Goal: Find specific page/section: Find specific page/section

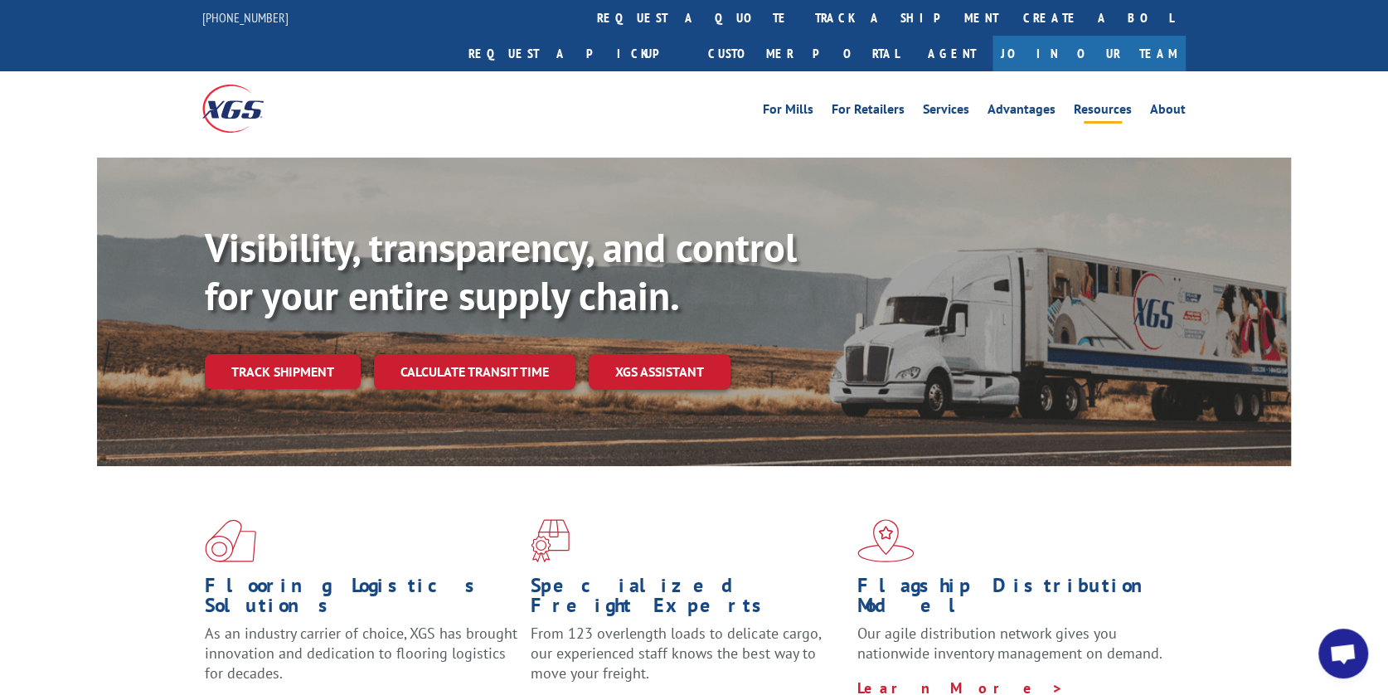
click at [1101, 103] on link "Resources" at bounding box center [1103, 112] width 58 height 18
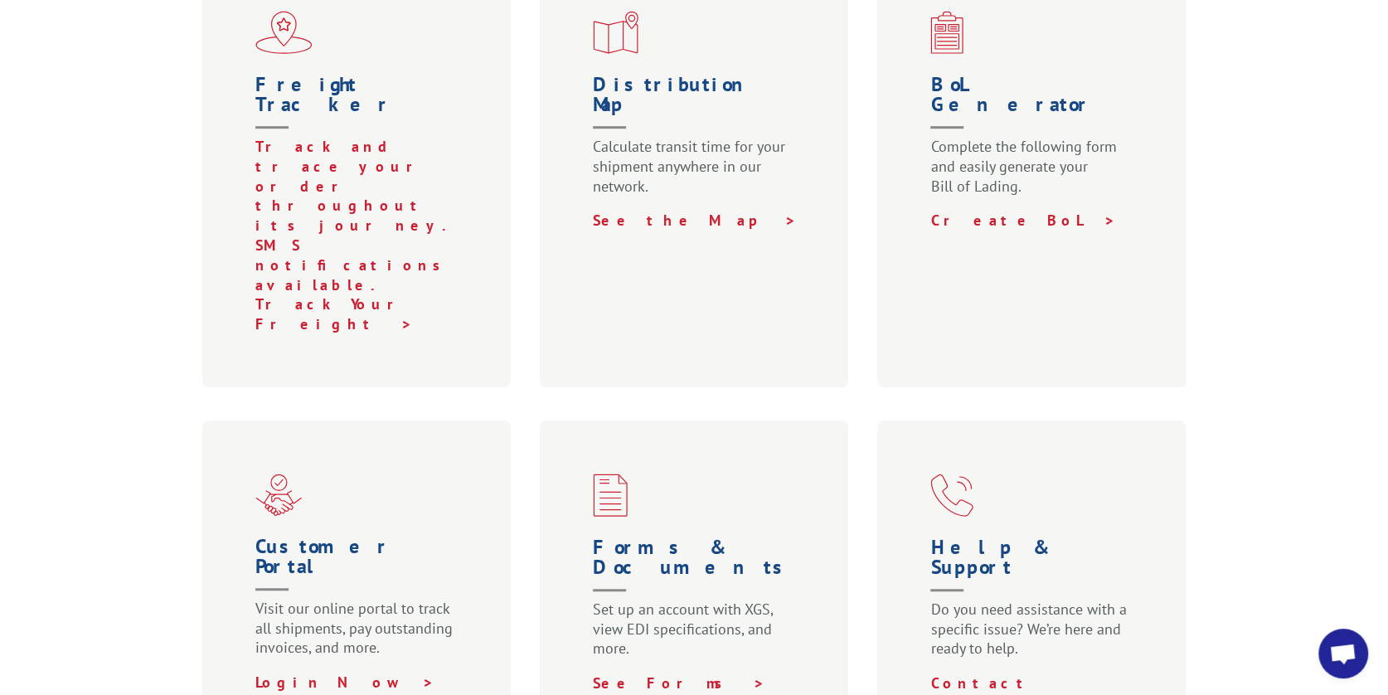
scroll to position [663, 0]
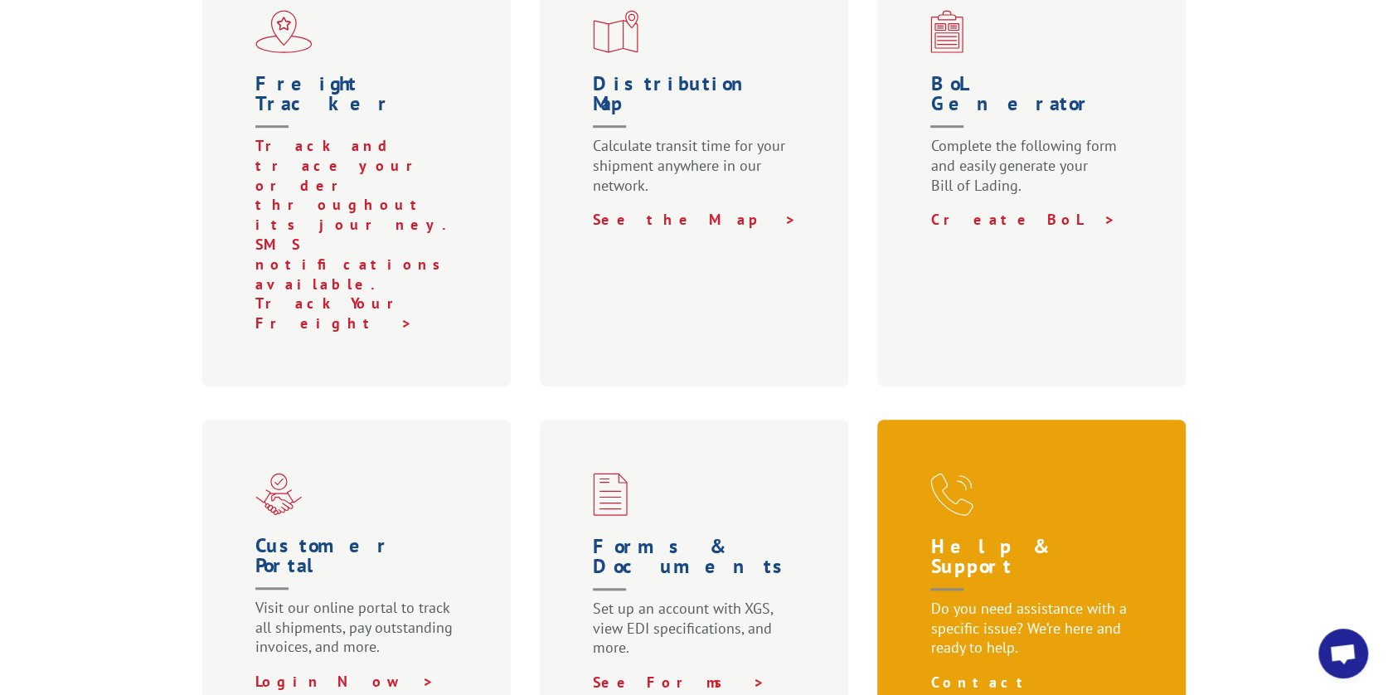
click at [1016, 672] on link "Contact Customer Support >" at bounding box center [1004, 701] width 149 height 59
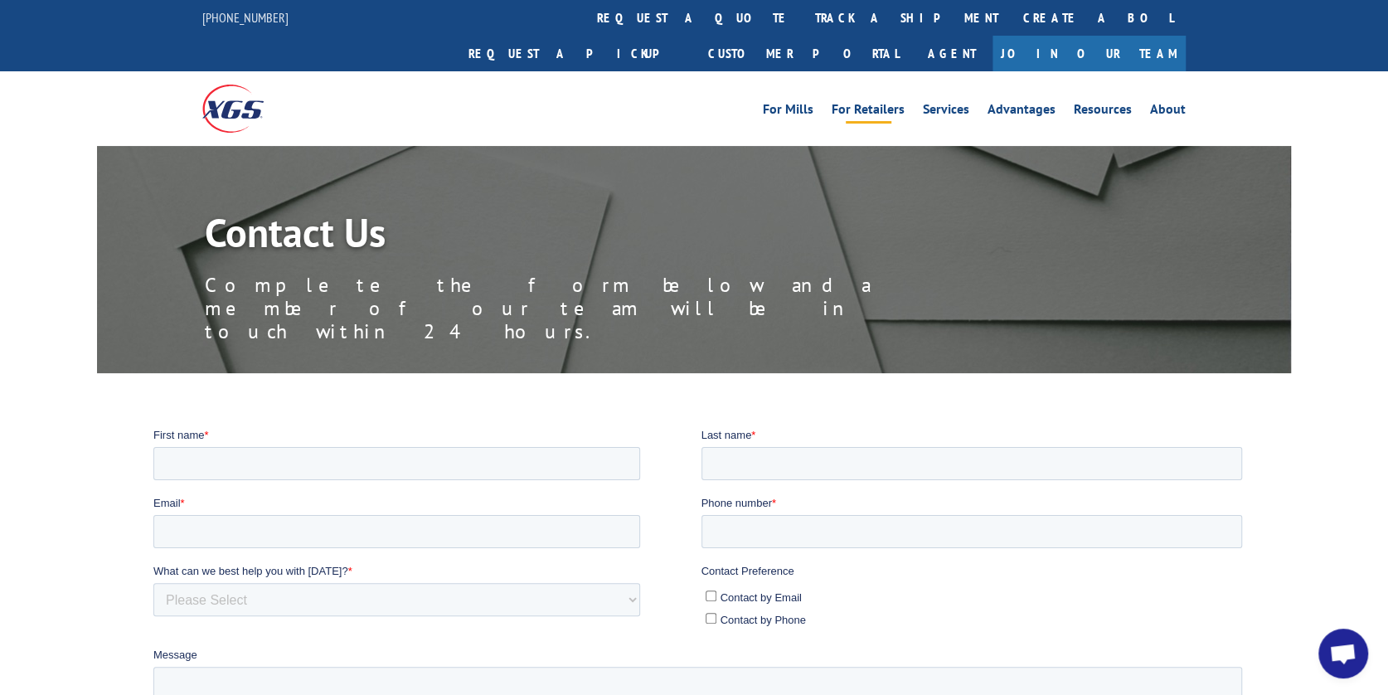
click at [867, 103] on link "For Retailers" at bounding box center [868, 112] width 73 height 18
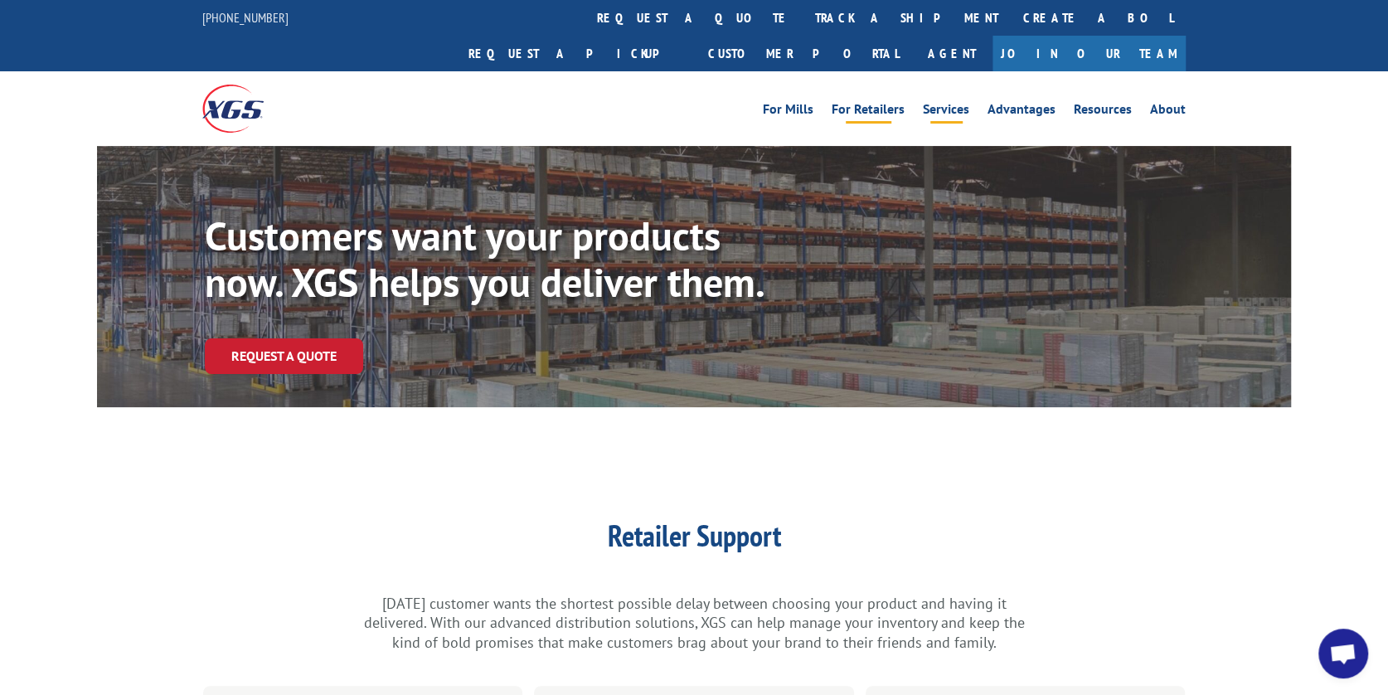
click at [950, 103] on link "Services" at bounding box center [946, 112] width 46 height 18
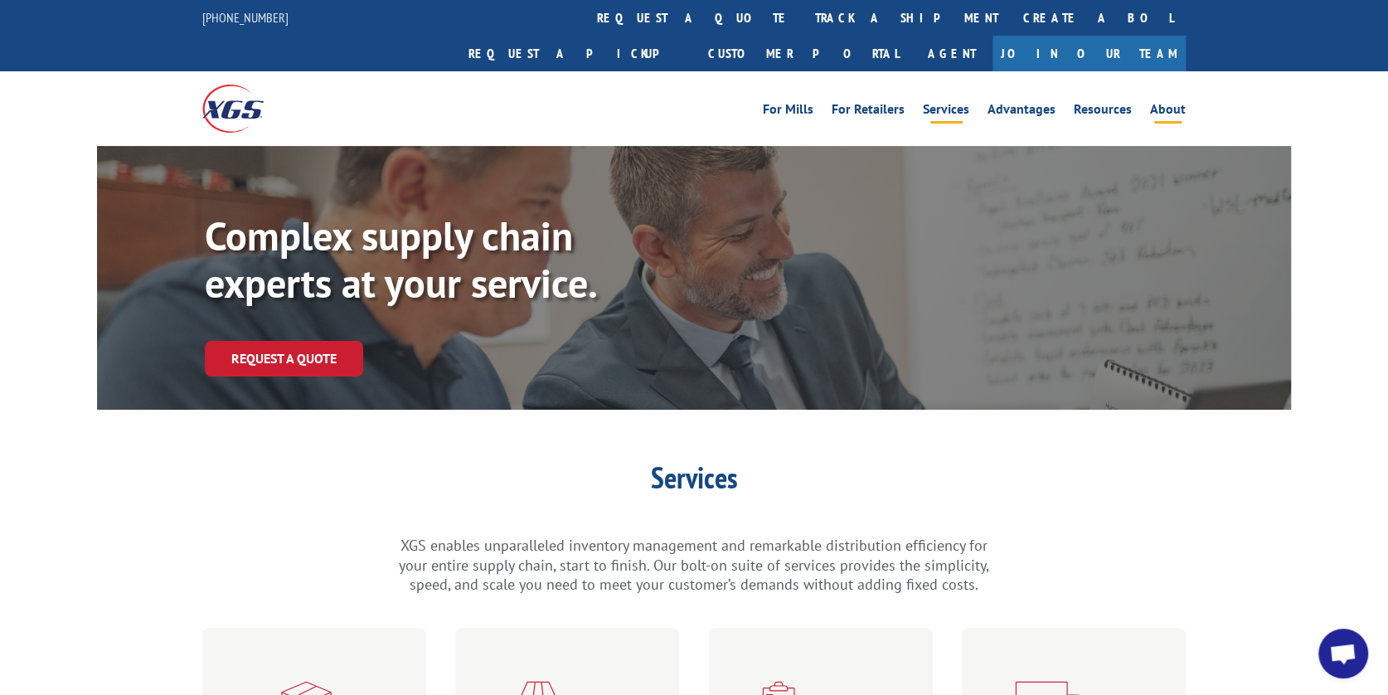
click at [1170, 103] on link "About" at bounding box center [1168, 112] width 36 height 18
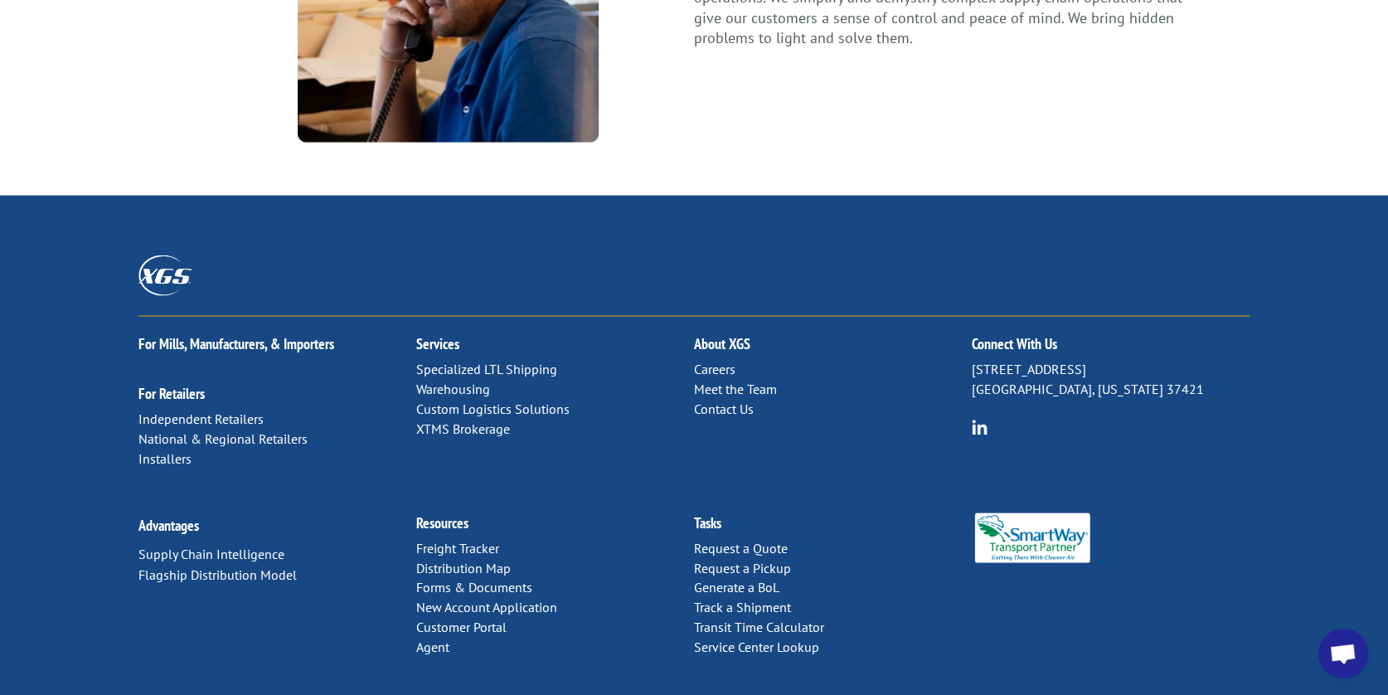
scroll to position [2195, 0]
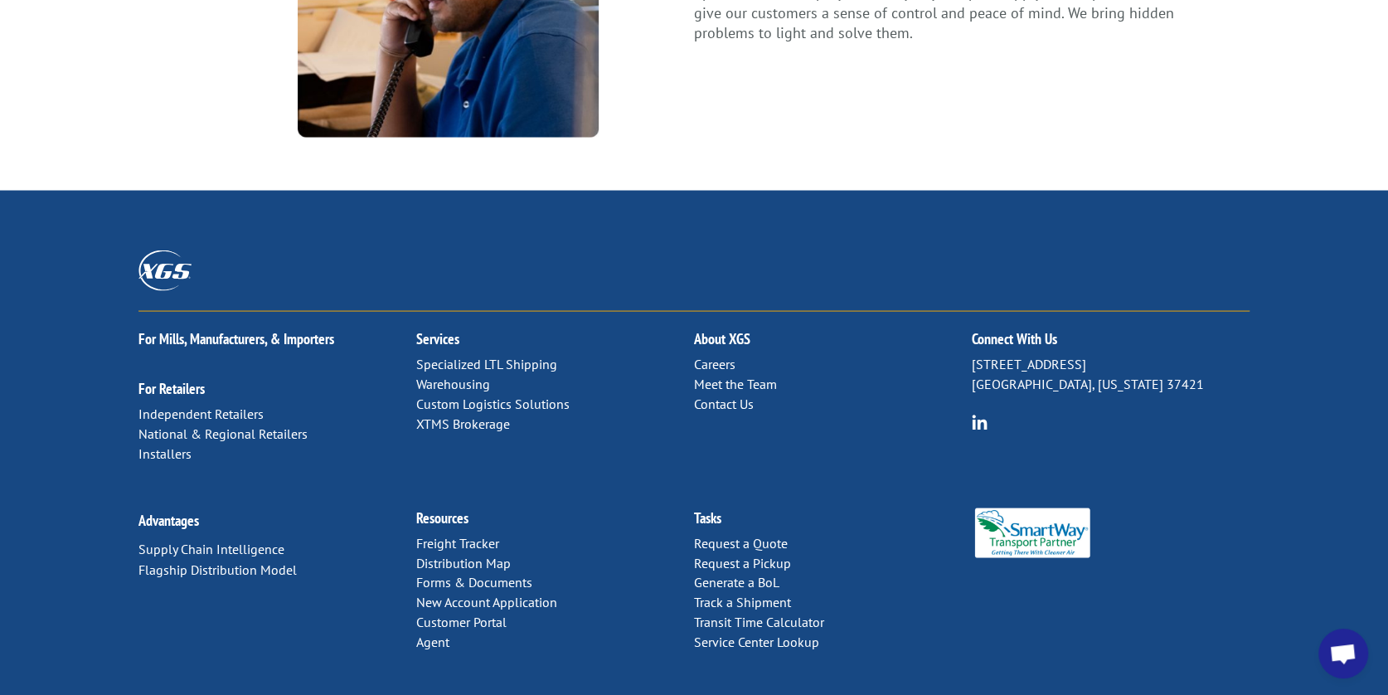
click at [432, 573] on link "Forms & Documents" at bounding box center [474, 581] width 116 height 17
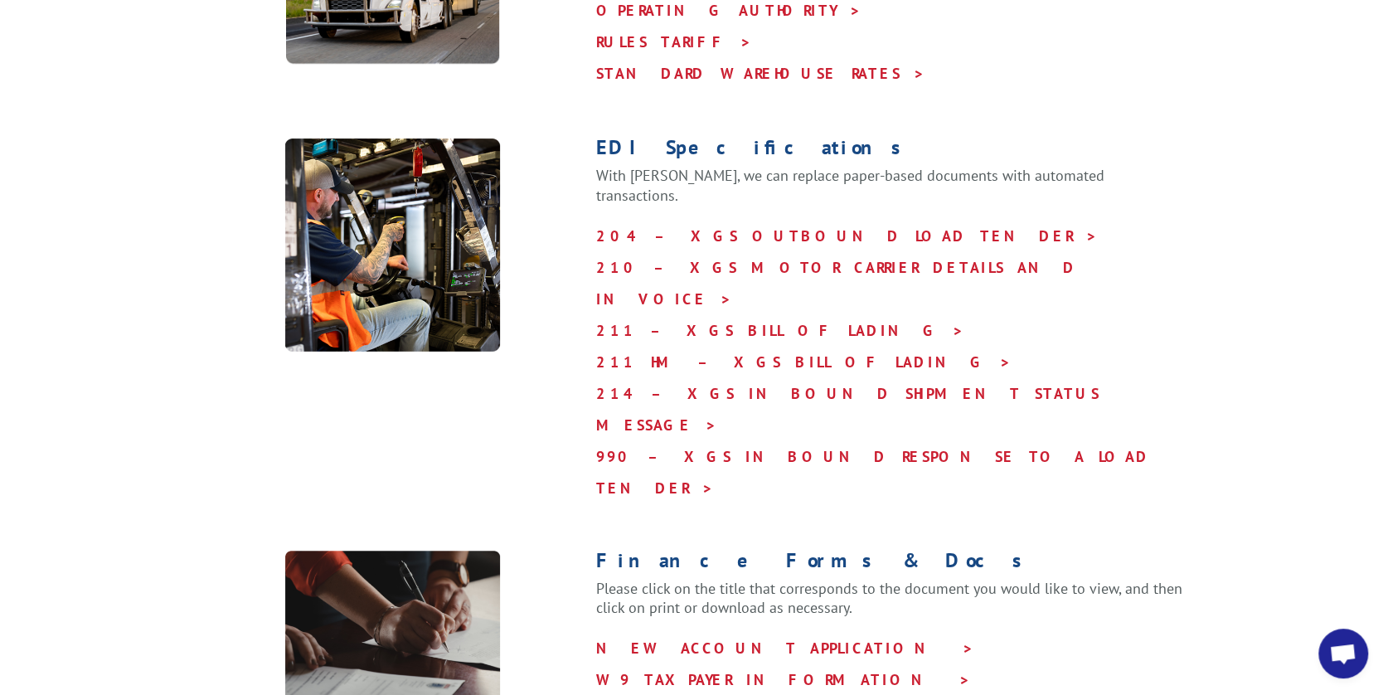
scroll to position [746, 0]
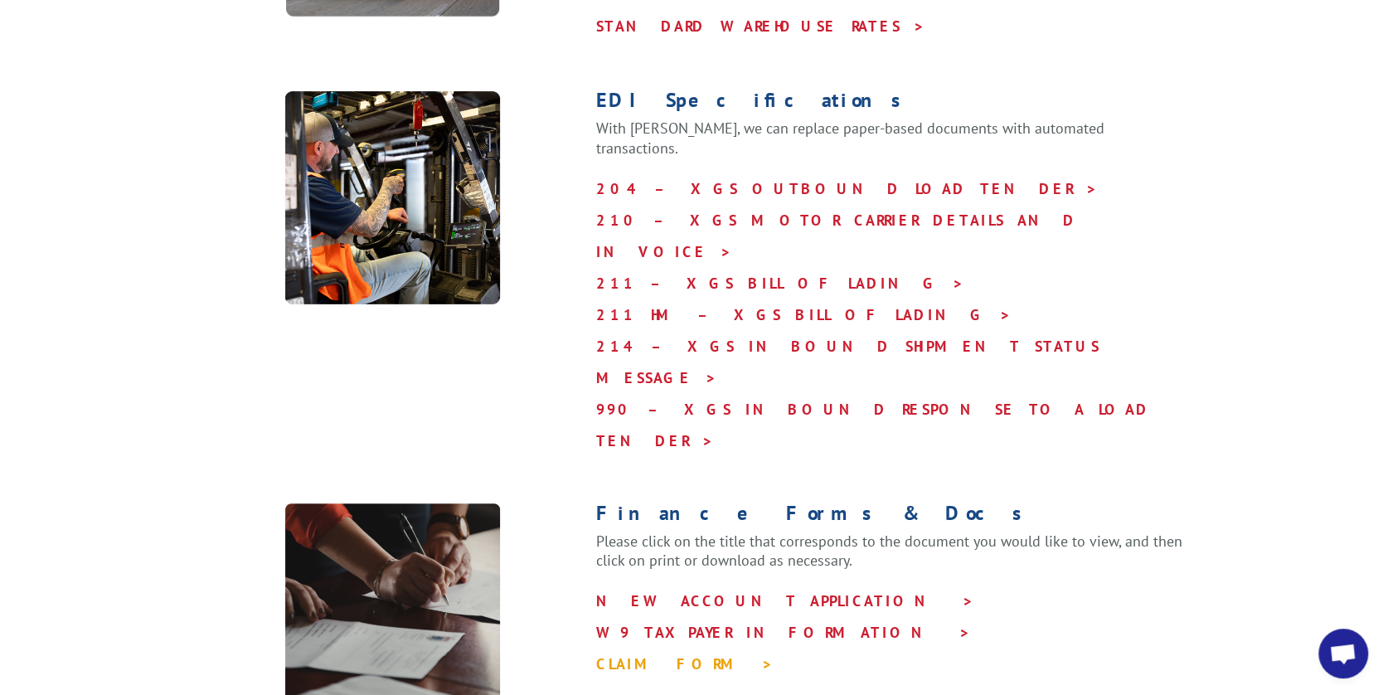
click at [645, 654] on link "CLAIM FORM >" at bounding box center [683, 663] width 177 height 19
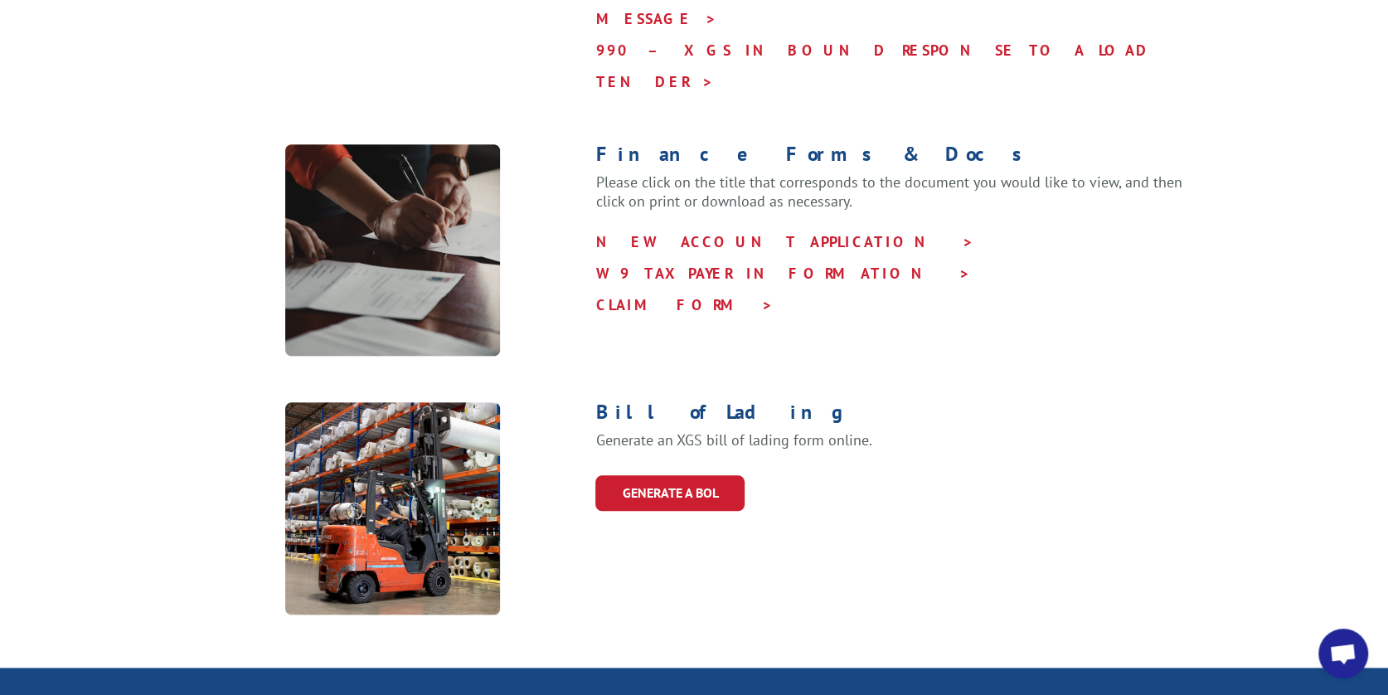
scroll to position [1161, 0]
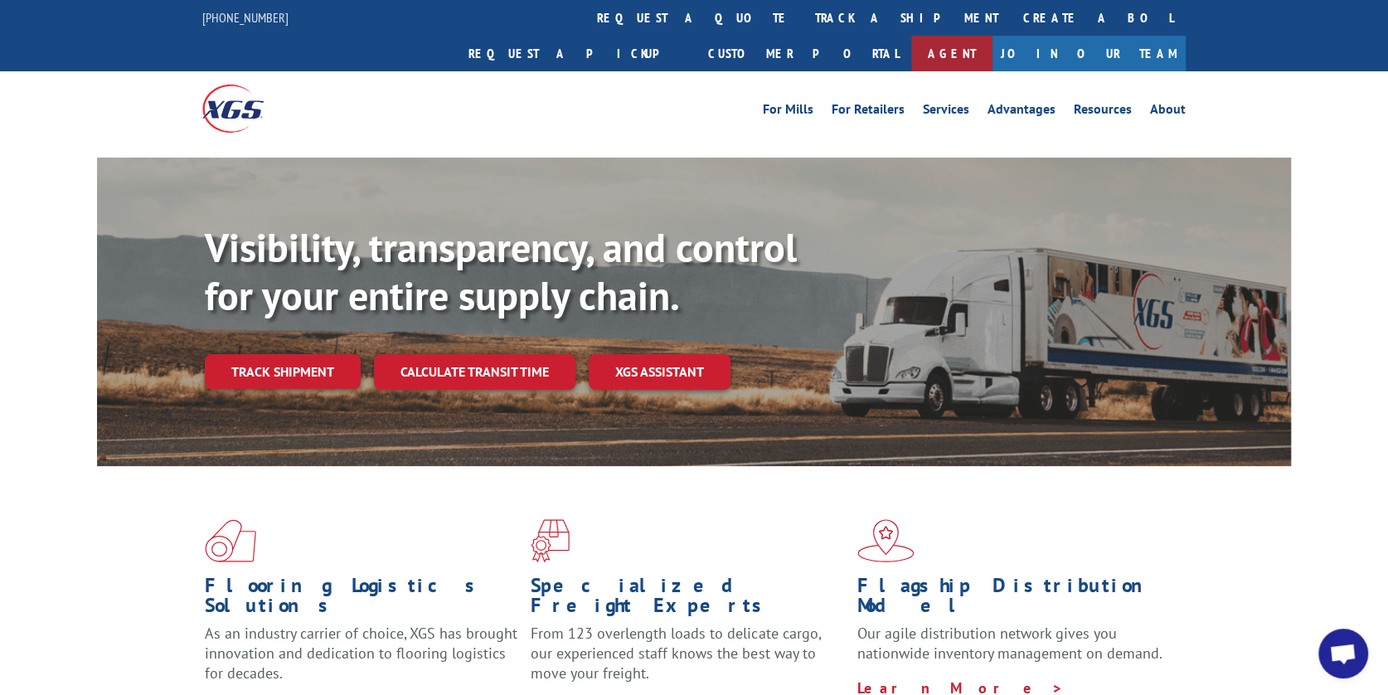
click at [992, 36] on link "Agent" at bounding box center [951, 54] width 81 height 36
click at [1107, 103] on link "Resources" at bounding box center [1103, 112] width 58 height 18
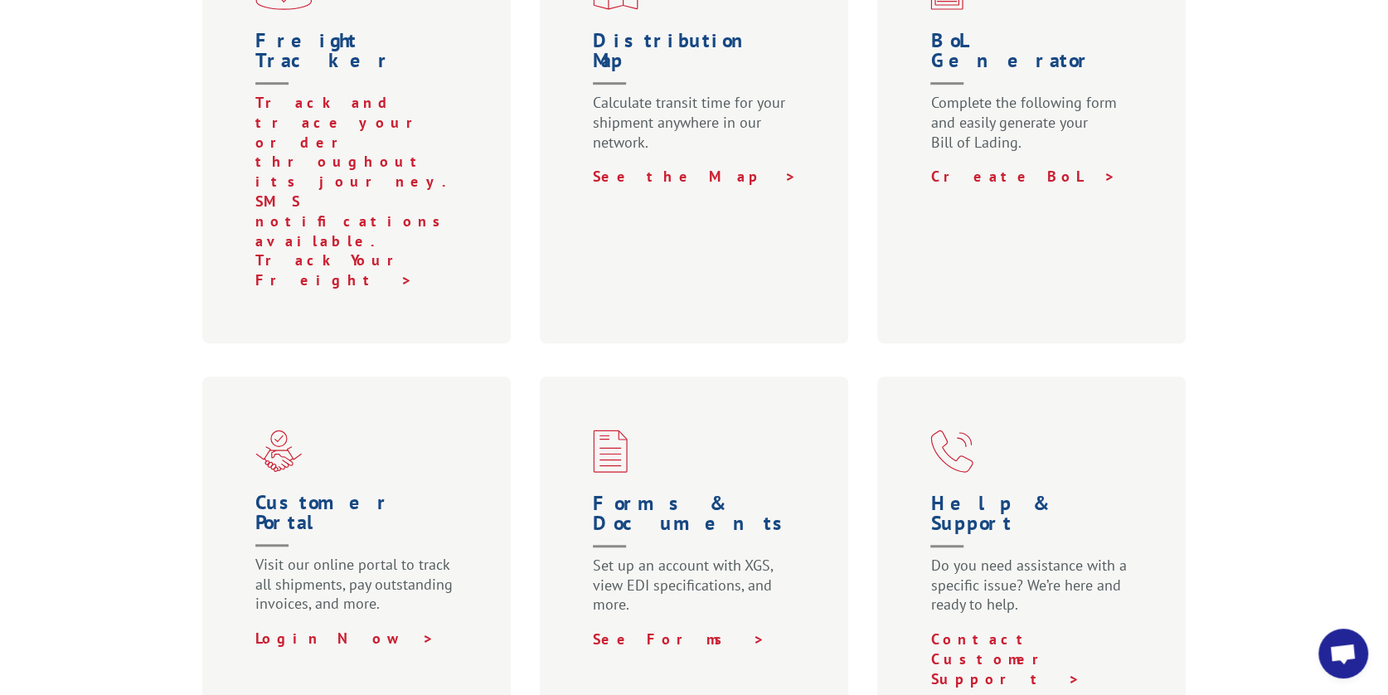
scroll to position [746, 0]
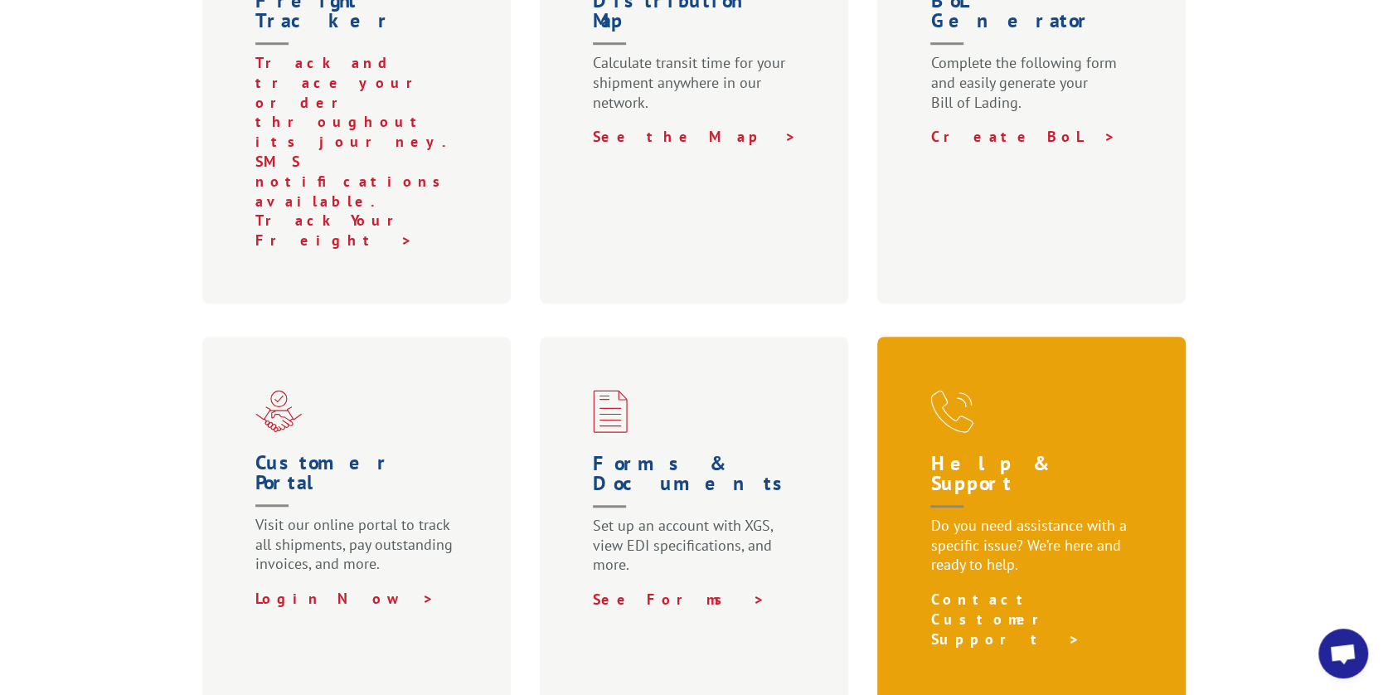
click at [1010, 589] on link "Contact Customer Support >" at bounding box center [1004, 618] width 149 height 59
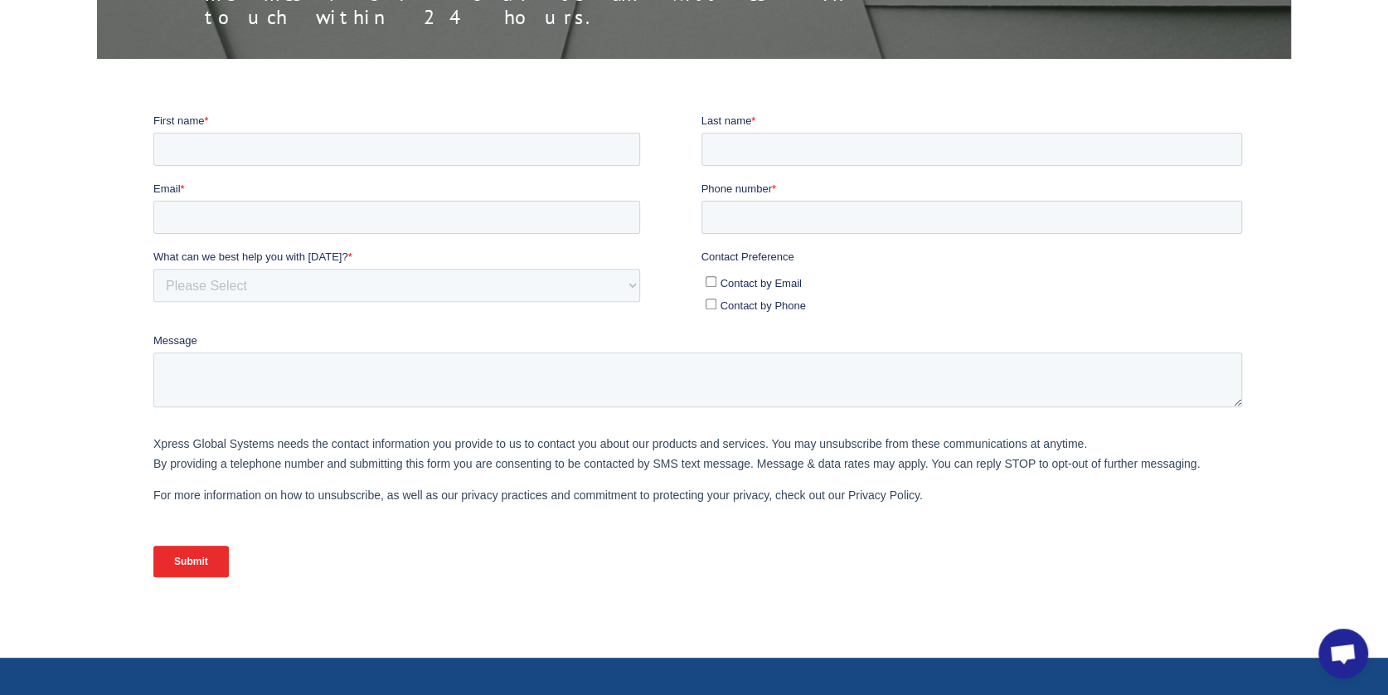
scroll to position [415, 0]
